Goal: Find specific page/section: Find specific page/section

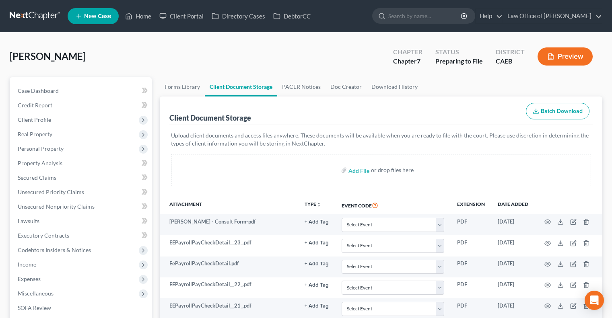
select select "0"
click at [146, 10] on link "Home" at bounding box center [138, 16] width 34 height 14
click at [138, 18] on link "Home" at bounding box center [138, 16] width 34 height 14
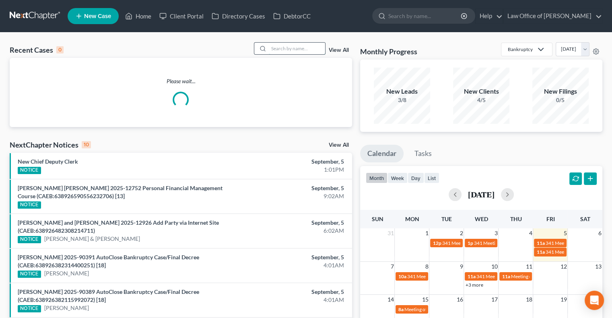
click at [275, 47] on input "search" at bounding box center [297, 49] width 56 height 12
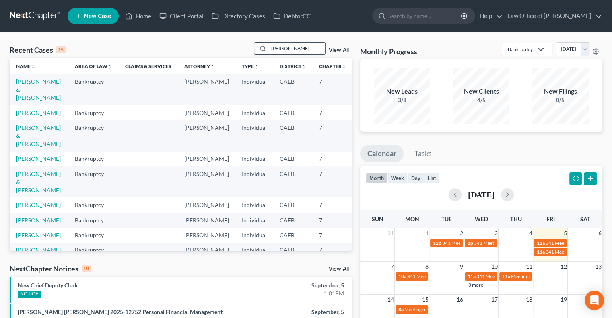
type input "[PERSON_NAME]"
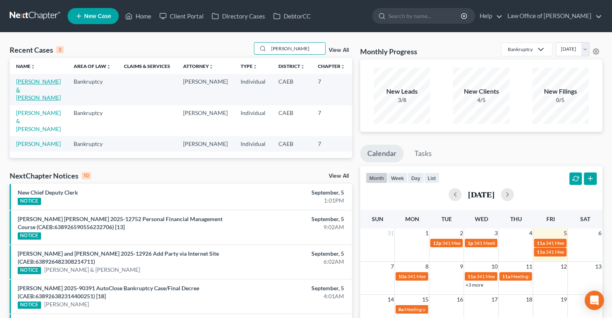
click at [22, 97] on link "[PERSON_NAME] & [PERSON_NAME]" at bounding box center [38, 89] width 45 height 23
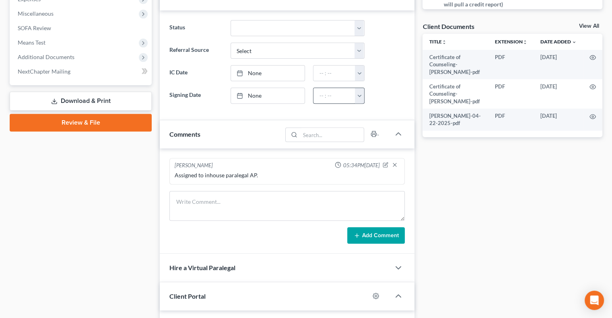
scroll to position [280, 0]
